Goal: Task Accomplishment & Management: Use online tool/utility

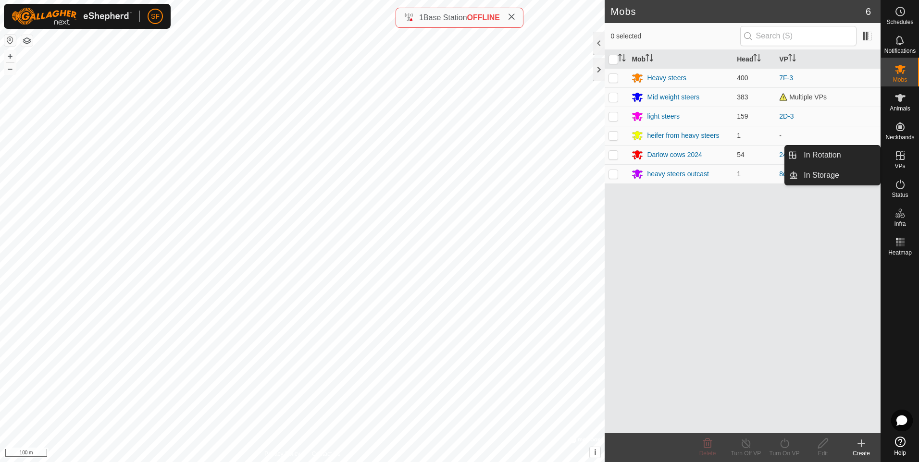
click at [902, 159] on icon at bounding box center [900, 156] width 12 height 12
click at [814, 152] on link "In Rotation" at bounding box center [839, 155] width 82 height 19
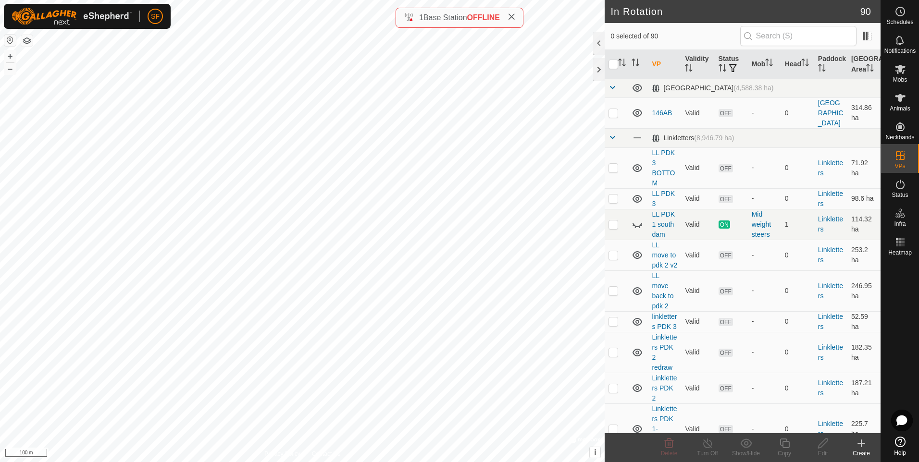
click at [860, 440] on icon at bounding box center [861, 444] width 12 height 12
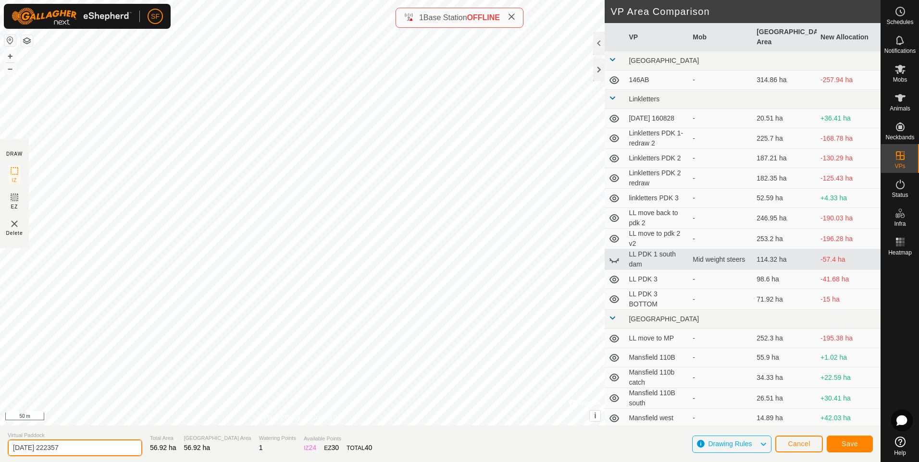
click at [83, 446] on input "[DATE] 222357" at bounding box center [75, 448] width 135 height 17
click at [85, 445] on input "[DATE] 222357" at bounding box center [75, 448] width 135 height 17
type input "2"
type input "MP south day 1"
click at [837, 445] on button "Save" at bounding box center [849, 444] width 46 height 17
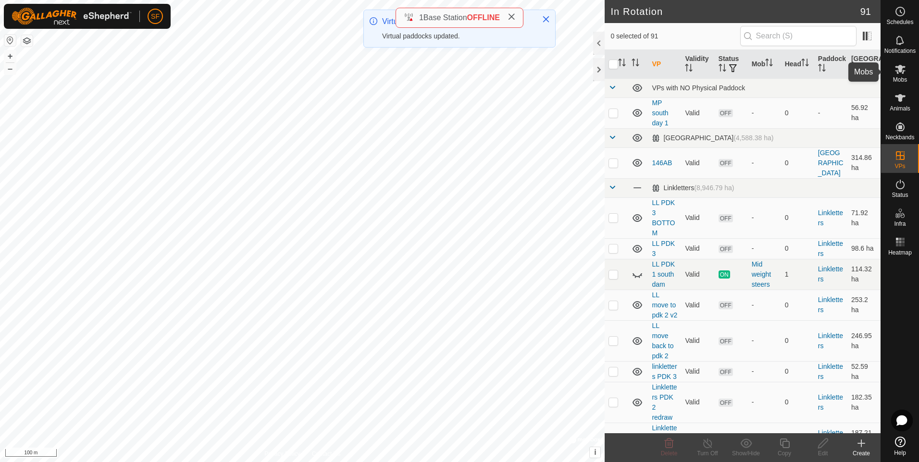
click at [897, 71] on icon at bounding box center [900, 69] width 11 height 9
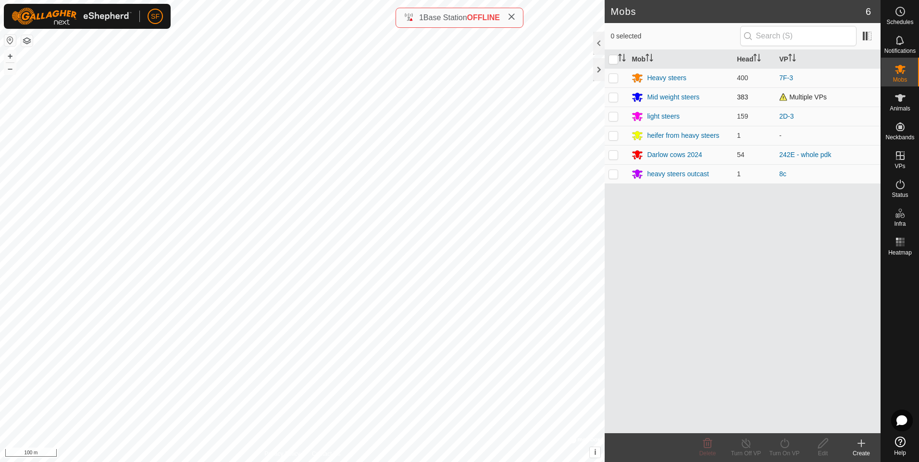
click at [616, 99] on p-checkbox at bounding box center [613, 97] width 10 height 8
checkbox input "true"
click at [742, 447] on icon at bounding box center [746, 444] width 12 height 12
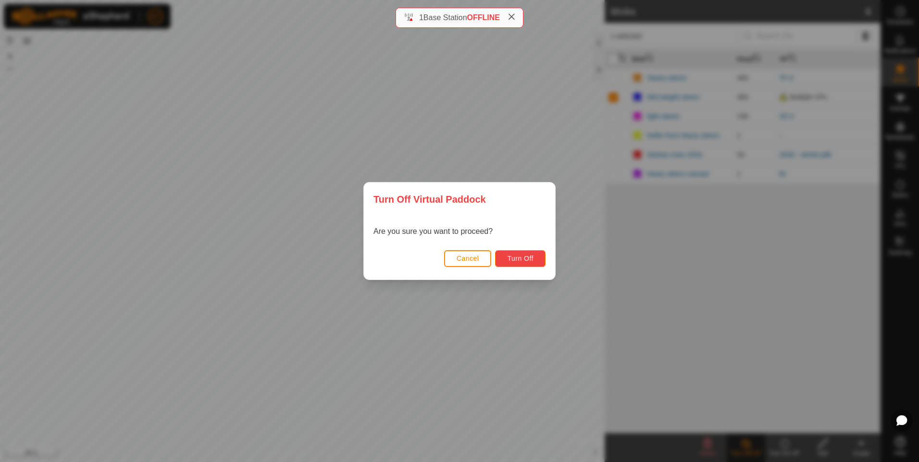
click at [509, 258] on span "Turn Off" at bounding box center [520, 259] width 26 height 8
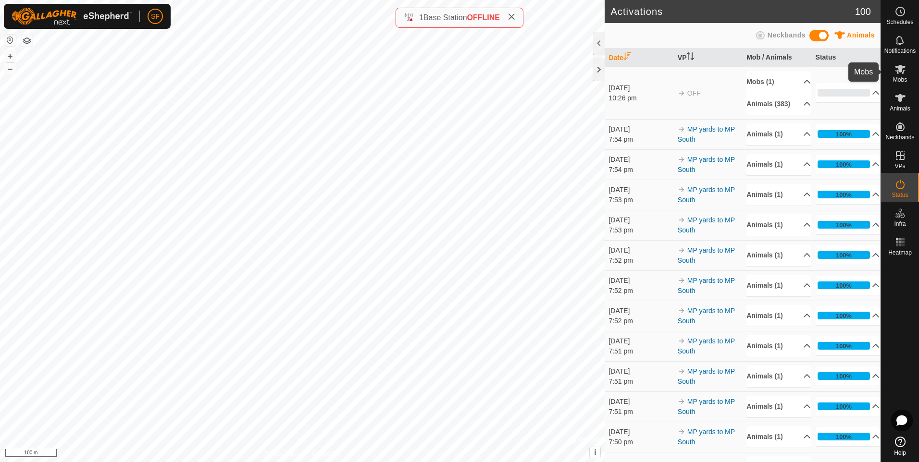
click at [904, 75] on es-mob-svg-icon at bounding box center [899, 68] width 17 height 15
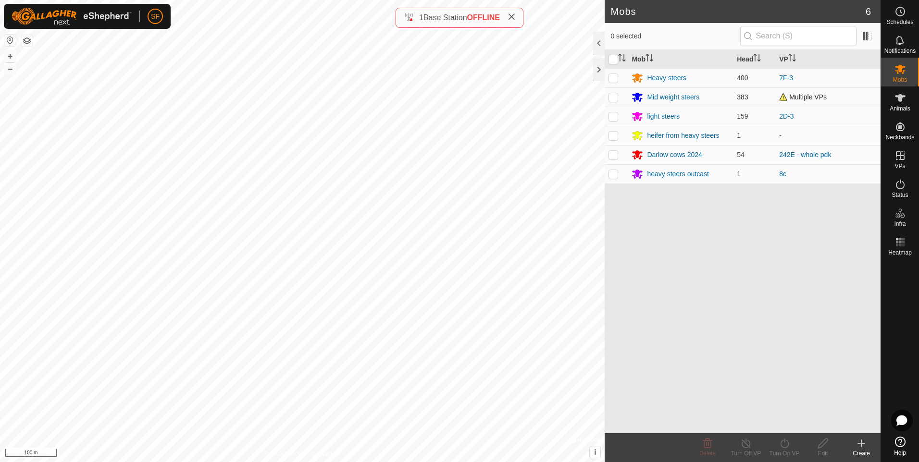
click at [615, 98] on p-checkbox at bounding box center [613, 97] width 10 height 8
checkbox input "true"
click at [782, 440] on icon at bounding box center [784, 444] width 12 height 12
click at [776, 421] on link "Now" at bounding box center [812, 422] width 95 height 19
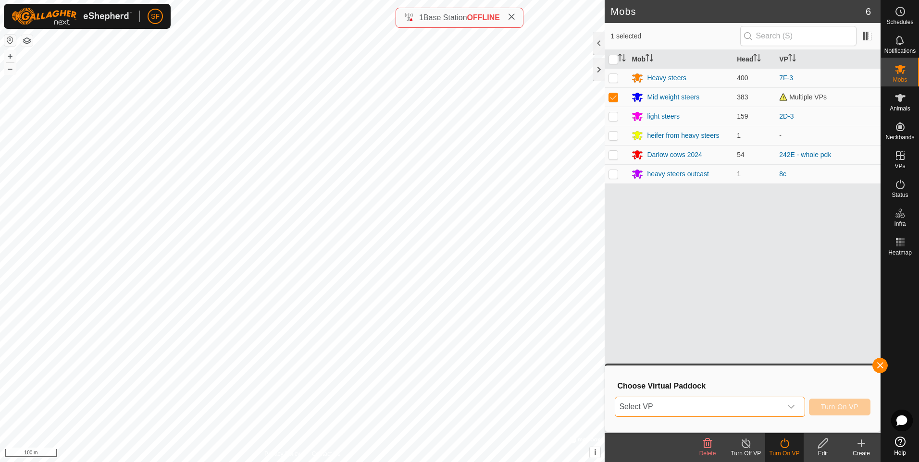
click at [653, 407] on span "Select VP" at bounding box center [698, 406] width 166 height 19
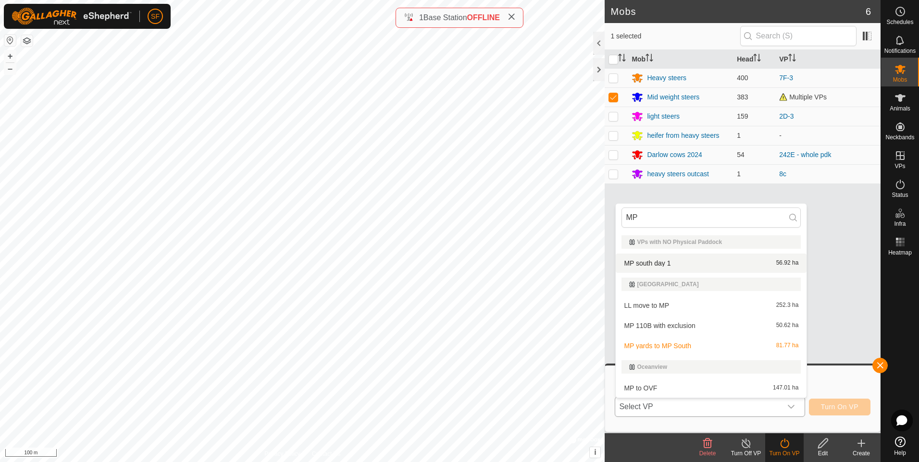
type input "MP"
click at [644, 260] on li "MP south day 1 56.92 ha" at bounding box center [710, 263] width 191 height 19
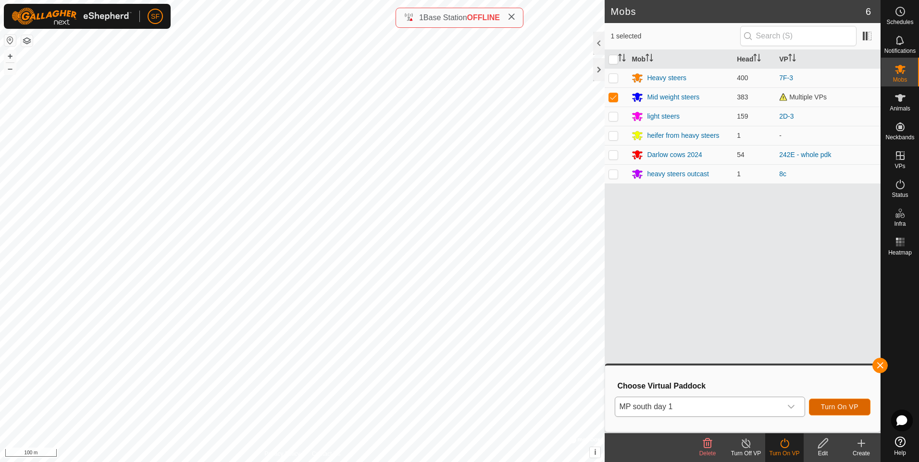
click at [831, 408] on span "Turn On VP" at bounding box center [839, 407] width 37 height 8
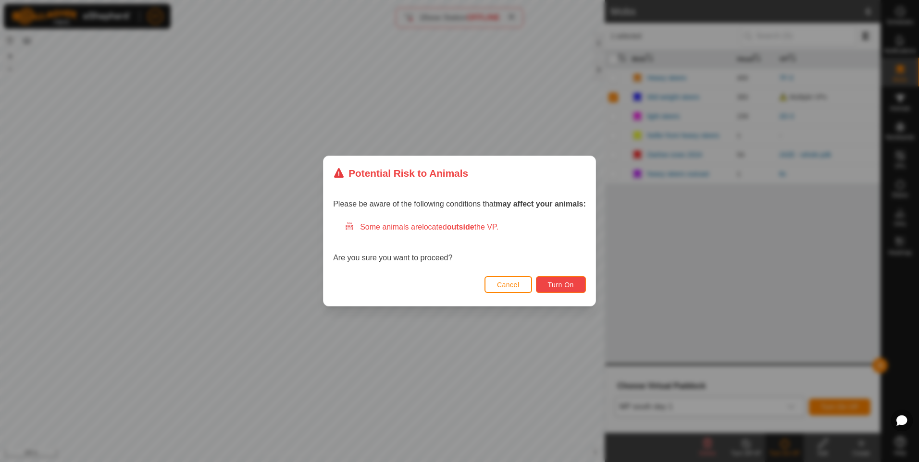
click at [555, 283] on span "Turn On" at bounding box center [561, 285] width 26 height 8
